Goal: Use online tool/utility: Utilize a website feature to perform a specific function

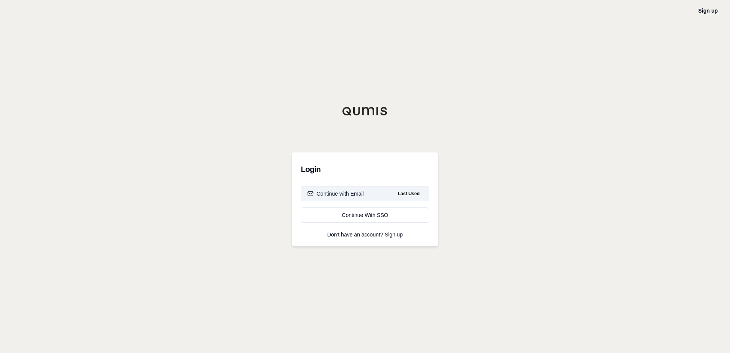
click at [334, 188] on button "Continue with Email Last Used" at bounding box center [365, 193] width 128 height 15
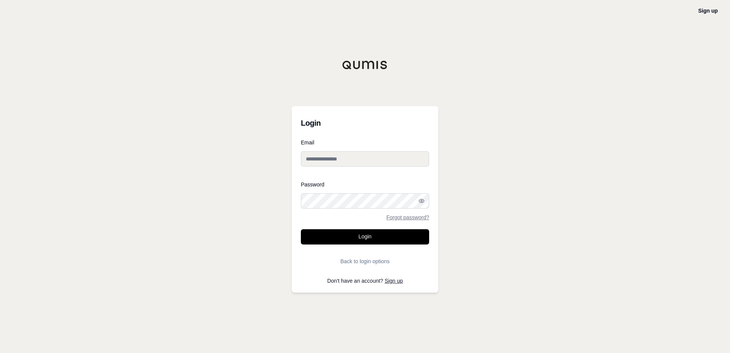
click at [301, 229] on button "Login" at bounding box center [365, 236] width 128 height 15
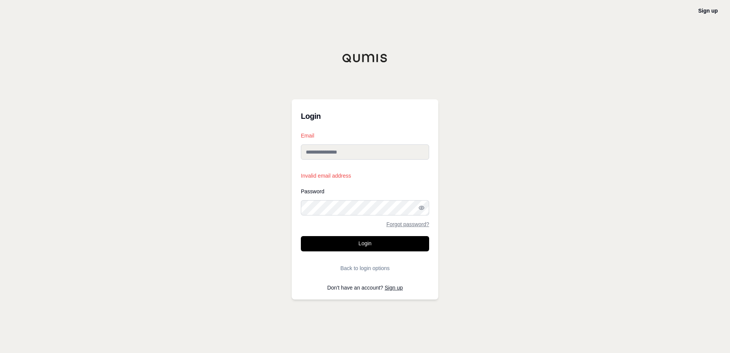
drag, startPoint x: 342, startPoint y: 148, endPoint x: 340, endPoint y: 152, distance: 5.0
click at [342, 148] on input "Email" at bounding box center [365, 151] width 128 height 15
type input "**********"
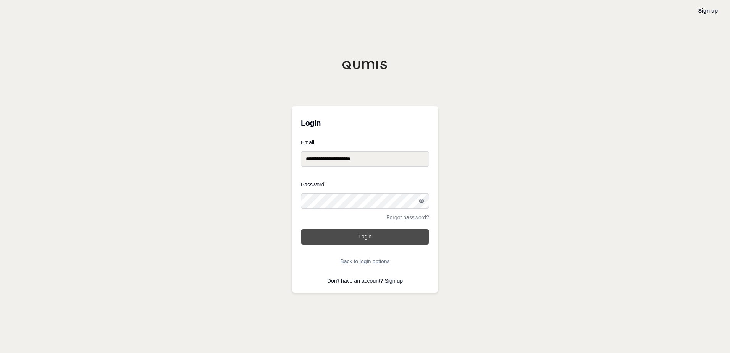
click at [359, 236] on button "Login" at bounding box center [365, 236] width 128 height 15
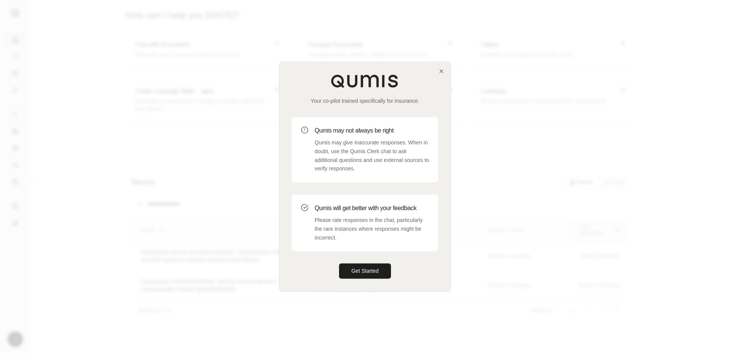
click at [383, 153] on p "Qumis may give inaccurate responses. When in doubt, use the Qumis Clerk chat to…" at bounding box center [372, 155] width 115 height 35
click at [382, 272] on button "Get Started" at bounding box center [365, 271] width 52 height 15
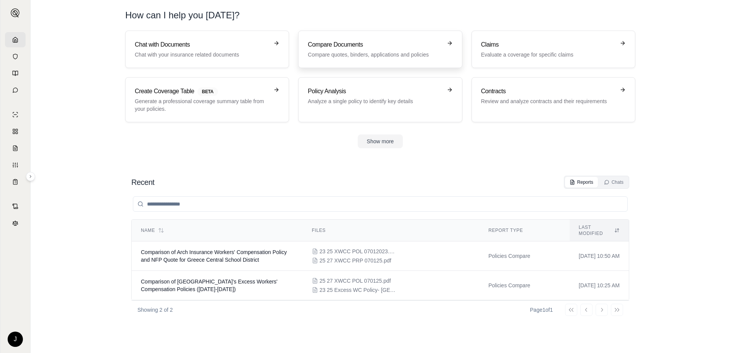
click at [404, 45] on h3 "Compare Documents" at bounding box center [375, 44] width 134 height 9
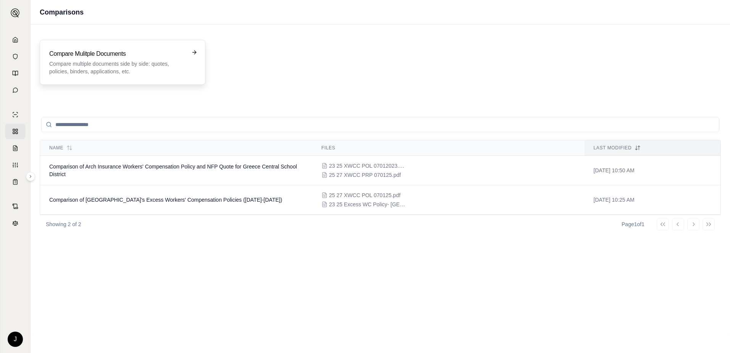
click at [196, 53] on icon at bounding box center [194, 52] width 6 height 6
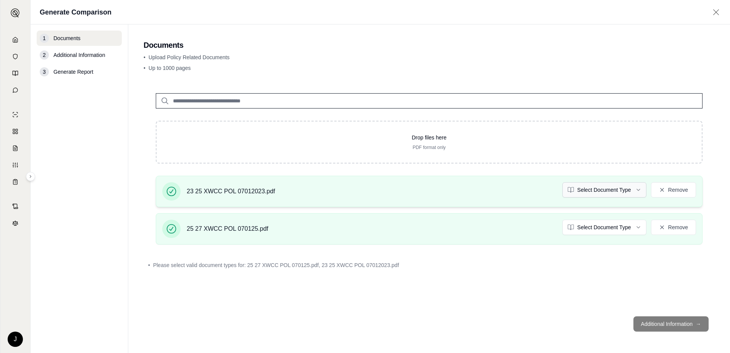
click at [638, 189] on html "J Generate Comparison 1 Documents 2 Additional Information 3 Generate Report Do…" at bounding box center [365, 176] width 730 height 353
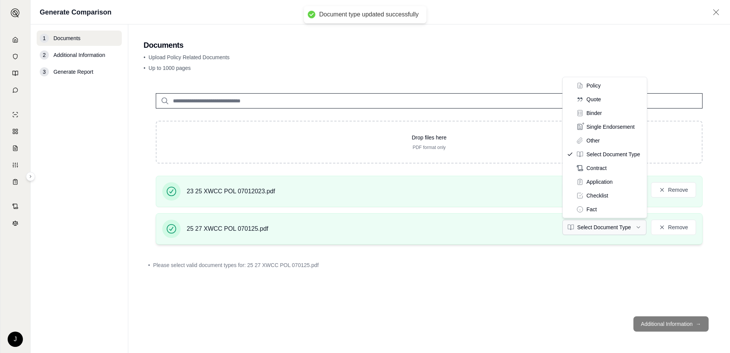
click at [640, 225] on html "Document type updated successfully J Generate Comparison 1 Documents 2 Addition…" at bounding box center [365, 176] width 730 height 353
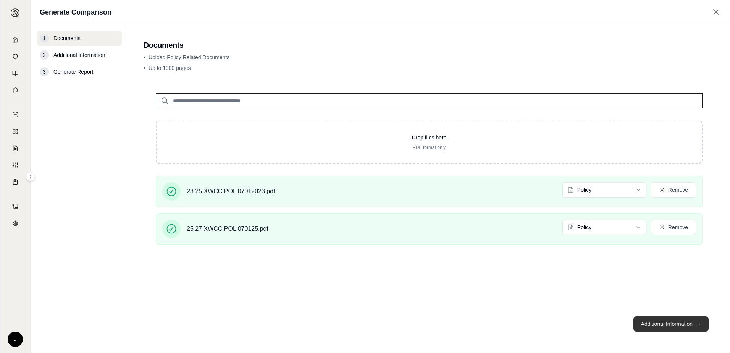
click at [674, 324] on button "Additional Information →" at bounding box center [671, 323] width 75 height 15
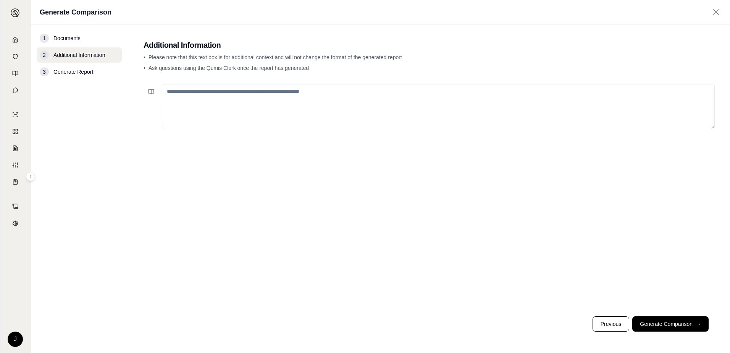
click at [184, 97] on textarea at bounding box center [438, 106] width 553 height 45
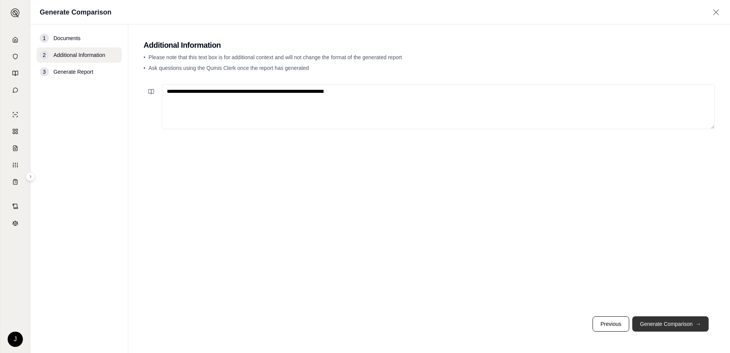
type textarea "**********"
click at [678, 321] on button "Generate Comparison →" at bounding box center [670, 323] width 76 height 15
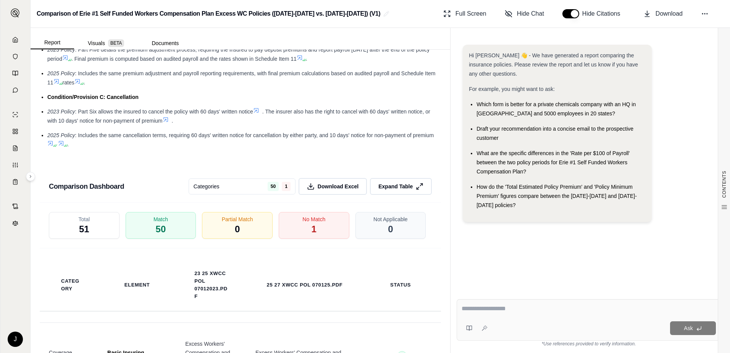
scroll to position [1489, 0]
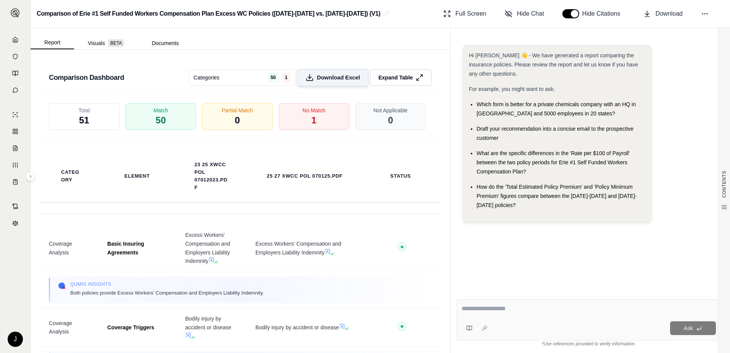
click at [331, 81] on span "Download Excel" at bounding box center [338, 77] width 43 height 8
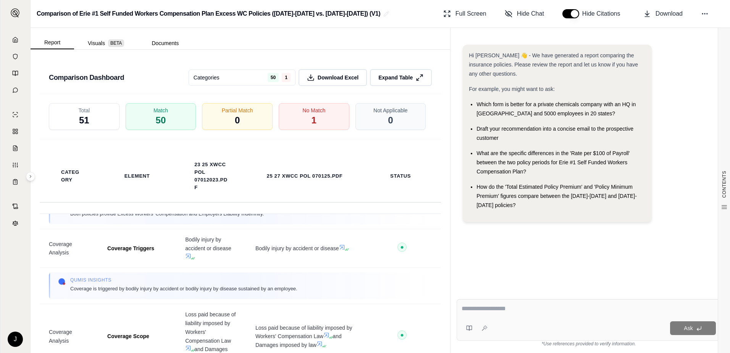
scroll to position [153, 0]
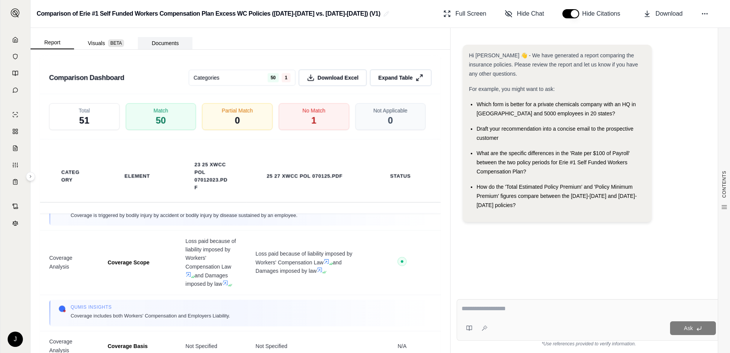
click at [167, 40] on button "Documents" at bounding box center [165, 43] width 55 height 12
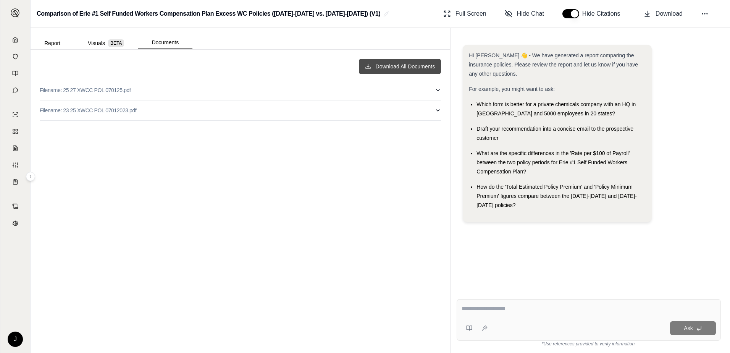
click at [368, 70] on button "Download All Documents" at bounding box center [400, 66] width 82 height 15
click at [103, 44] on button "Visuals BETA" at bounding box center [106, 43] width 64 height 12
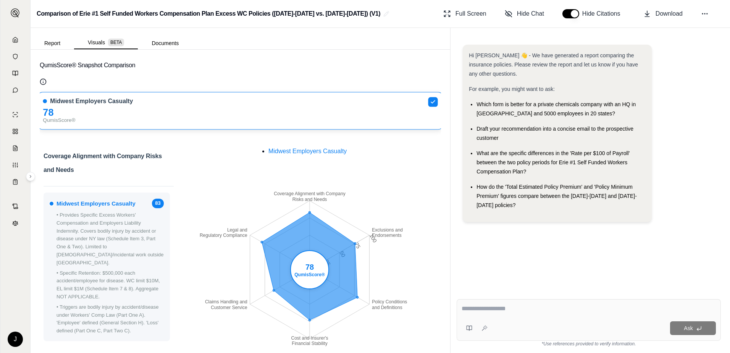
scroll to position [0, 0]
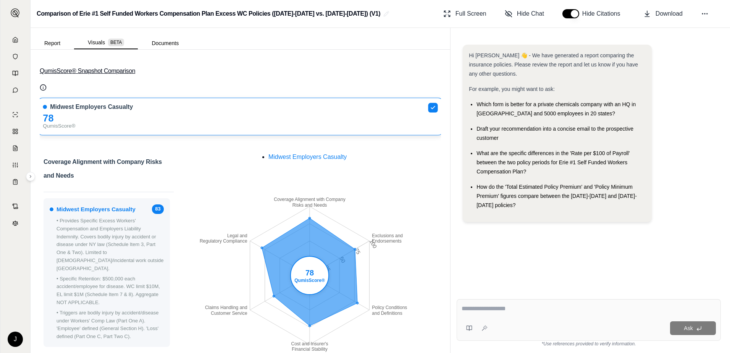
click at [107, 68] on button "QumisScore® Snapshot Comparison" at bounding box center [240, 71] width 401 height 24
click at [113, 71] on button "QumisScore® Snapshot Comparison" at bounding box center [240, 71] width 401 height 24
click at [81, 73] on button "QumisScore® Snapshot Comparison" at bounding box center [240, 71] width 401 height 24
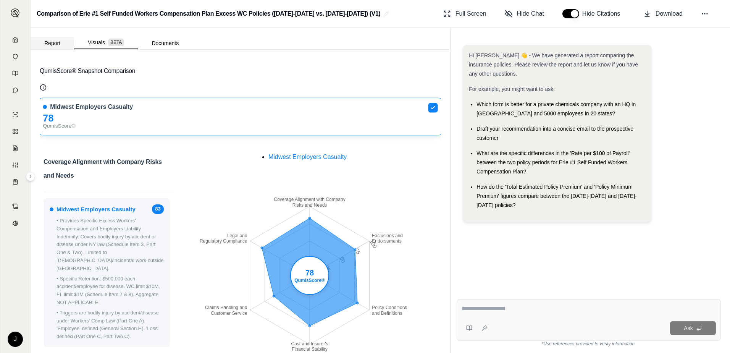
drag, startPoint x: 50, startPoint y: 40, endPoint x: 50, endPoint y: 46, distance: 5.3
click at [50, 46] on button "Report" at bounding box center [53, 43] width 44 height 12
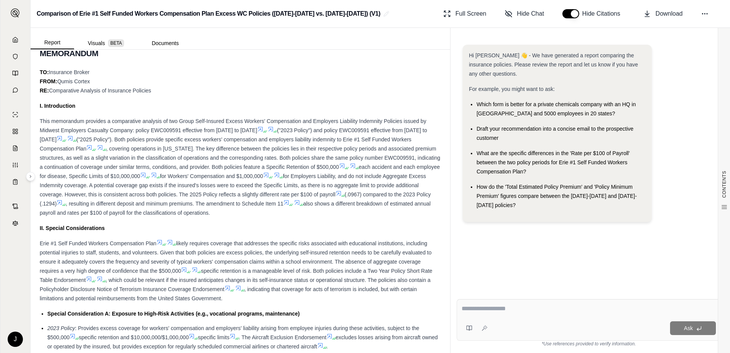
scroll to position [496, 0]
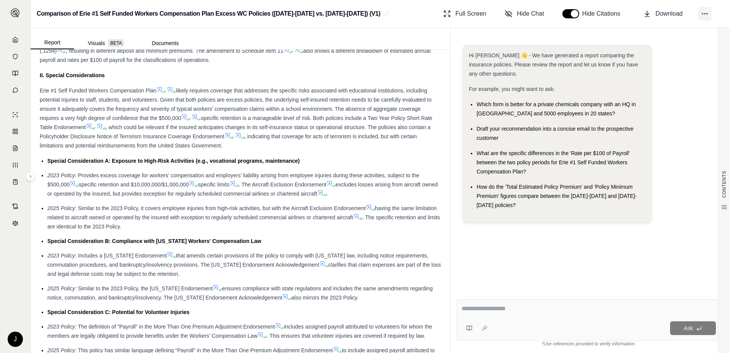
click at [705, 14] on circle at bounding box center [705, 13] width 1 height 1
click at [705, 16] on icon at bounding box center [705, 14] width 8 height 8
click at [217, 178] on span ": Provides excess coverage for workers' compensation and employers' liability a…" at bounding box center [233, 179] width 372 height 15
click at [650, 10] on icon at bounding box center [647, 14] width 8 height 8
